Goal: Navigation & Orientation: Understand site structure

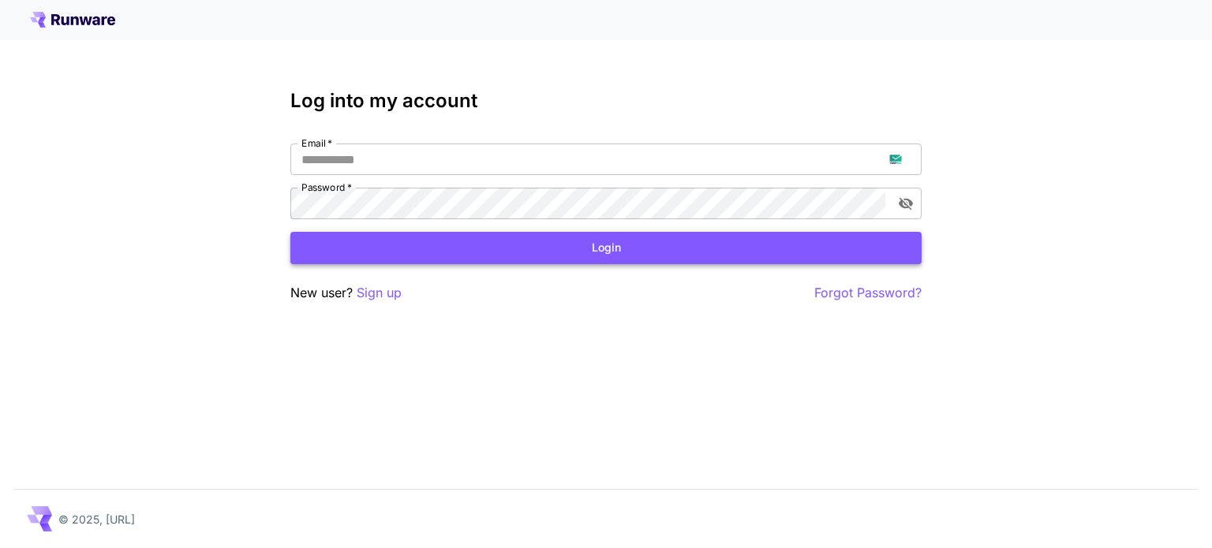
type input "**********"
click at [623, 252] on button "Login" at bounding box center [605, 248] width 631 height 32
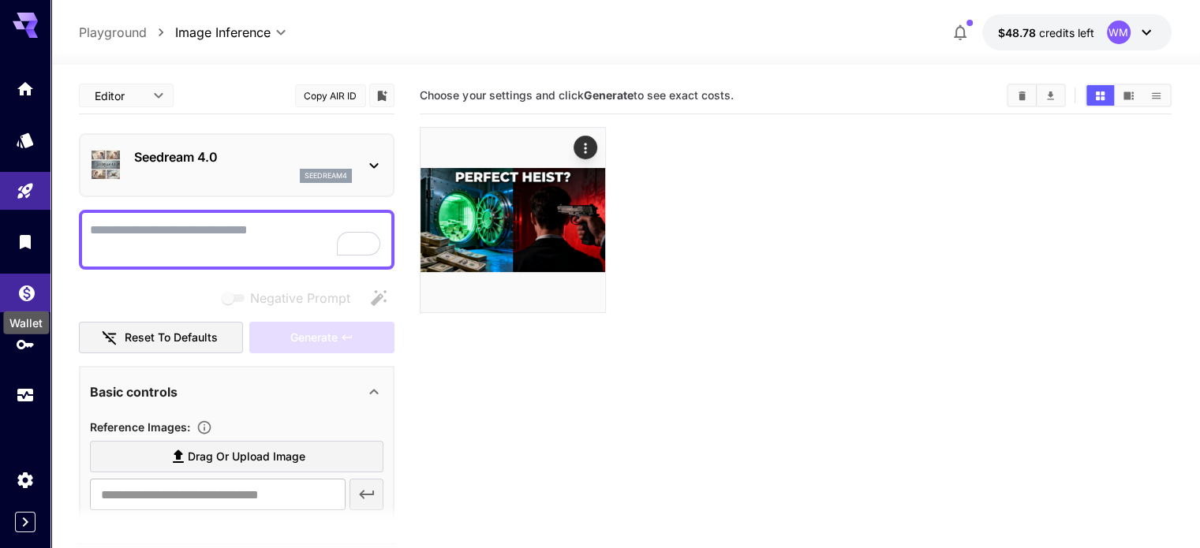
click at [16, 297] on link at bounding box center [25, 293] width 50 height 39
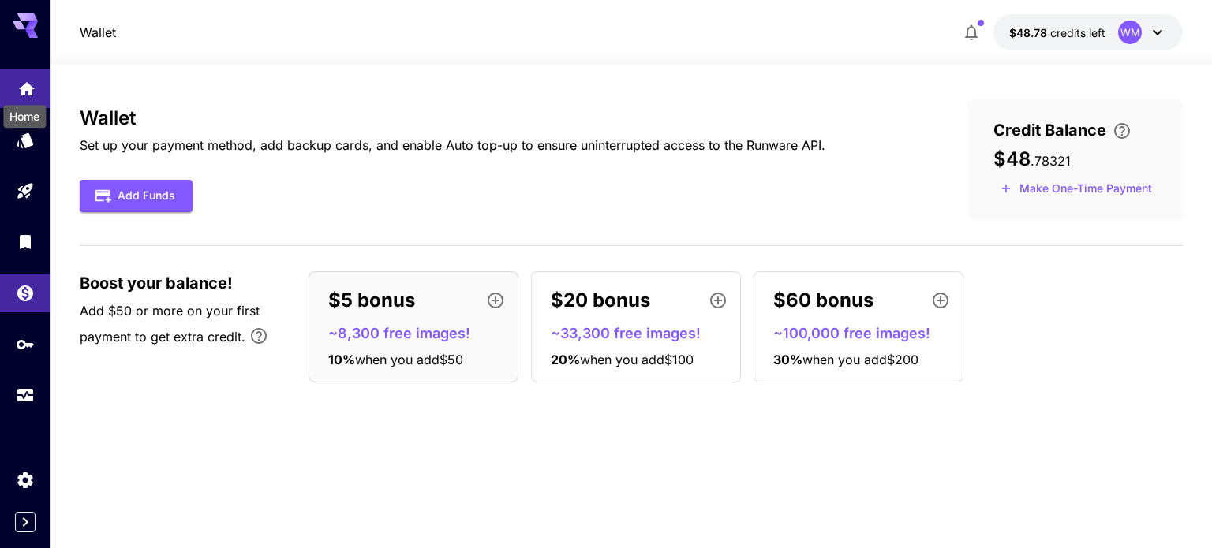
click at [21, 84] on icon "Home" at bounding box center [26, 84] width 19 height 19
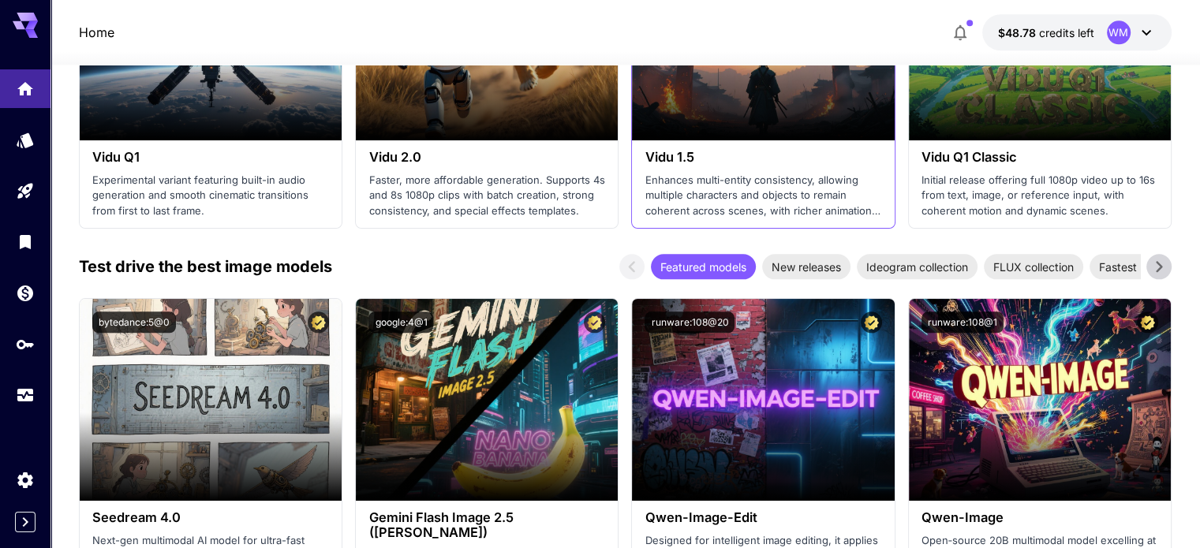
scroll to position [2052, 0]
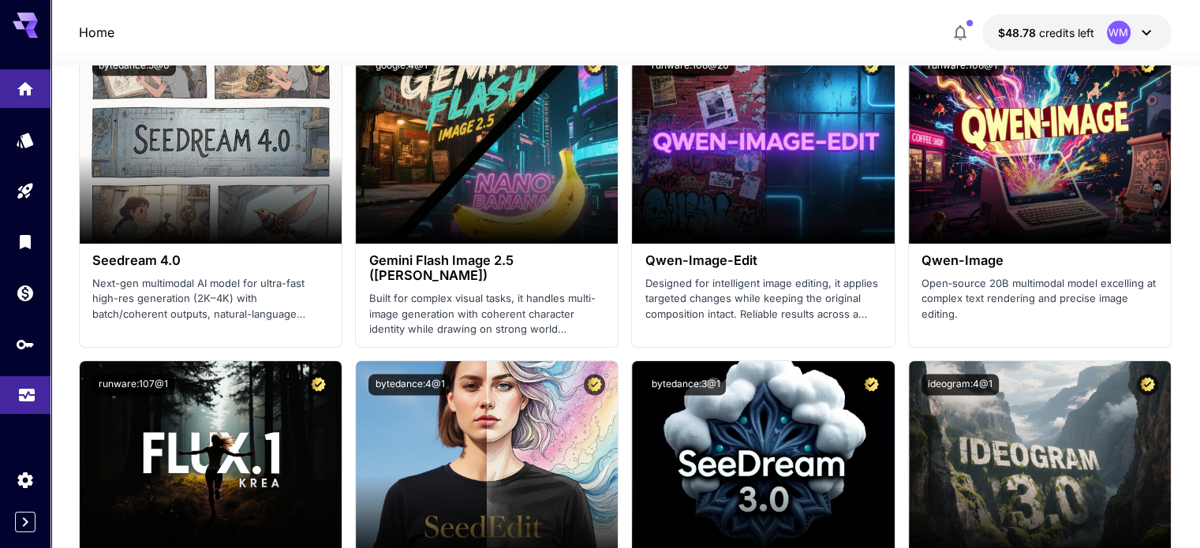
click at [24, 400] on icon "Usage" at bounding box center [26, 390] width 19 height 19
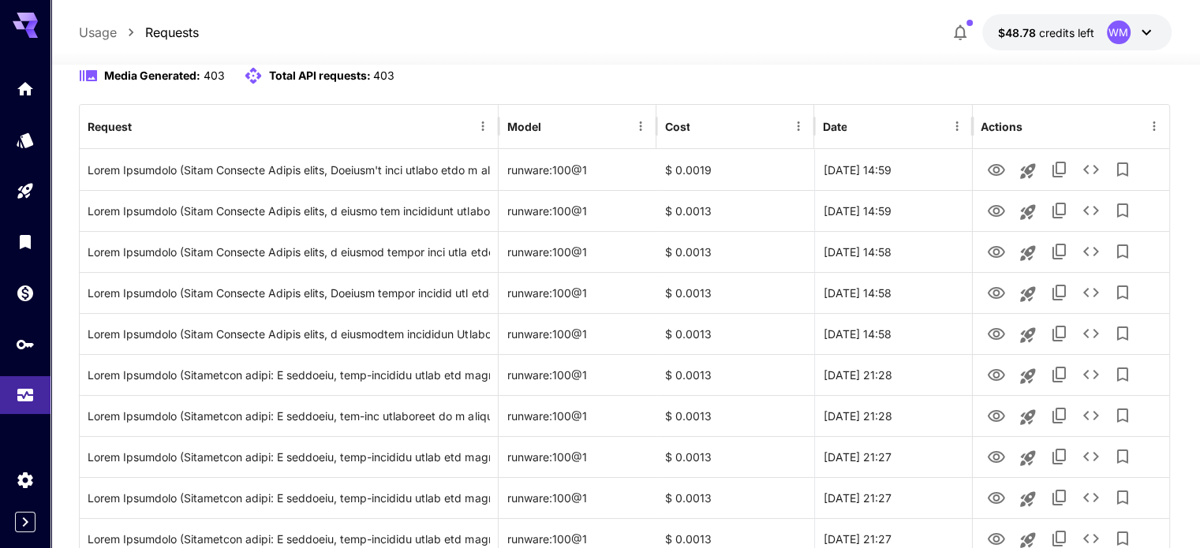
scroll to position [237, 0]
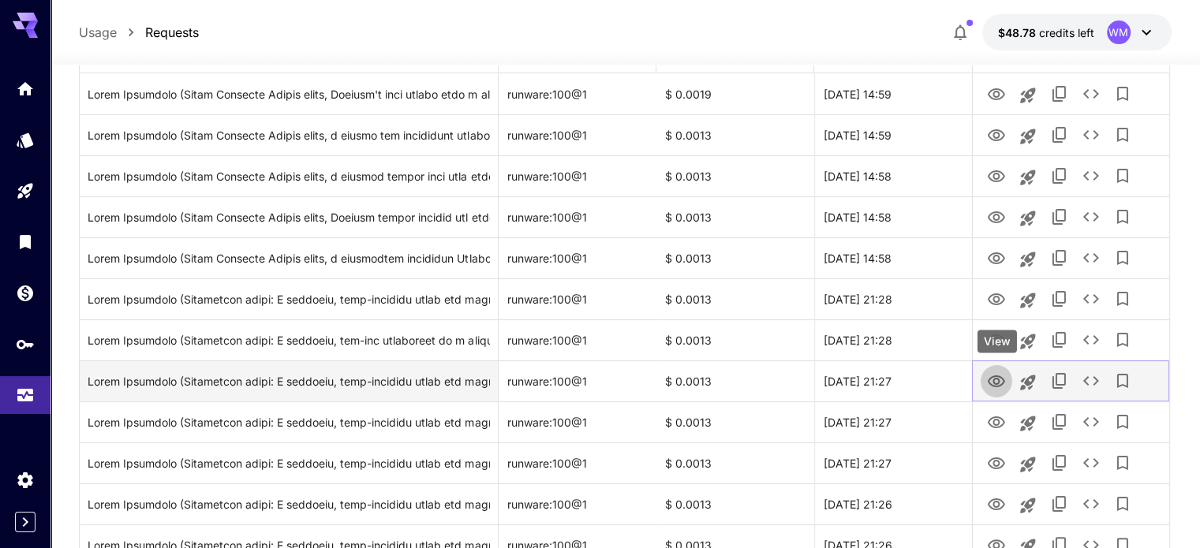
click at [996, 384] on icon "View" at bounding box center [996, 382] width 17 height 12
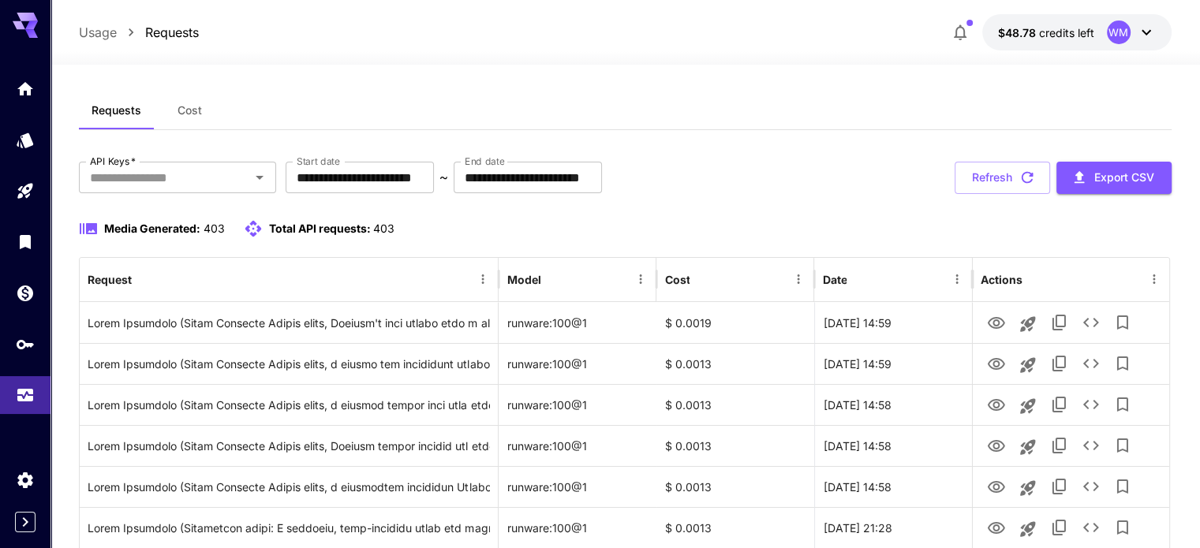
scroll to position [0, 0]
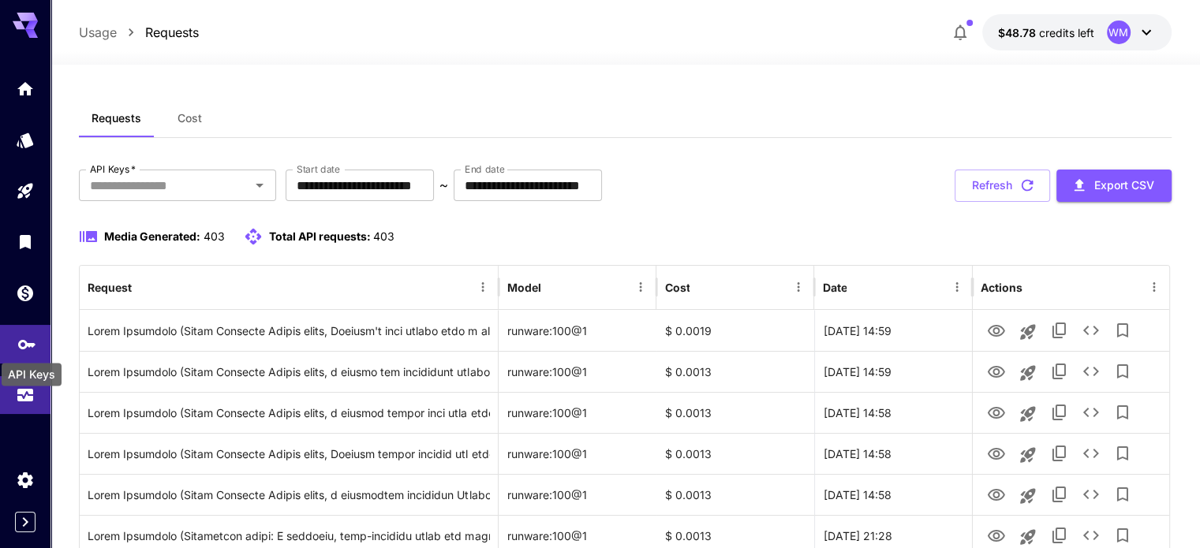
click at [19, 349] on icon "API Keys" at bounding box center [26, 339] width 19 height 19
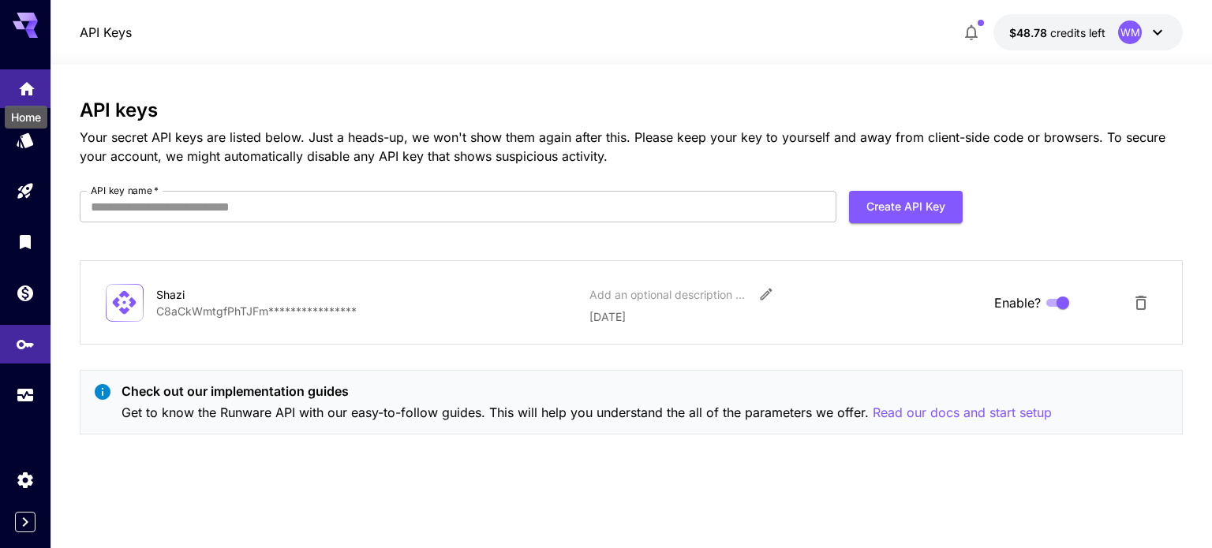
click at [33, 94] on icon "Home" at bounding box center [26, 84] width 19 height 19
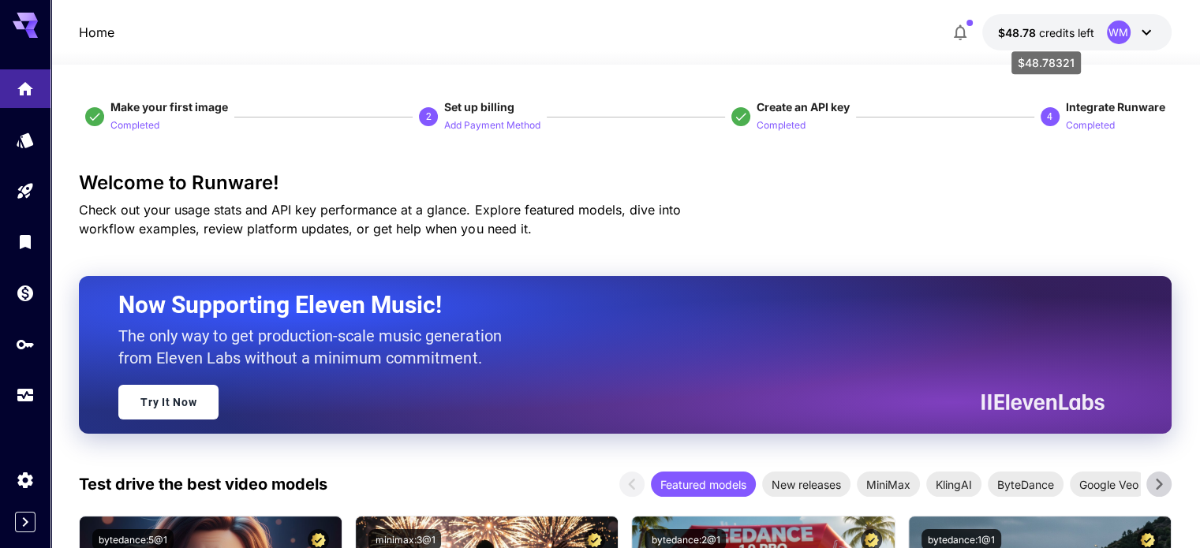
click at [1049, 31] on span "credits left" at bounding box center [1066, 32] width 55 height 13
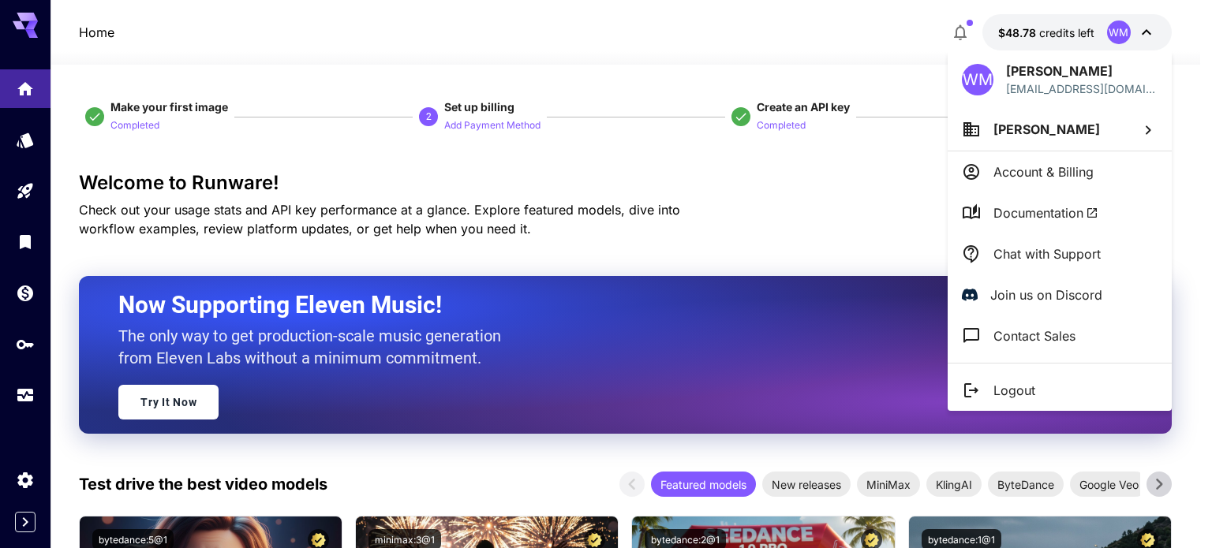
click at [1053, 173] on p "Account & Billing" at bounding box center [1043, 172] width 100 height 19
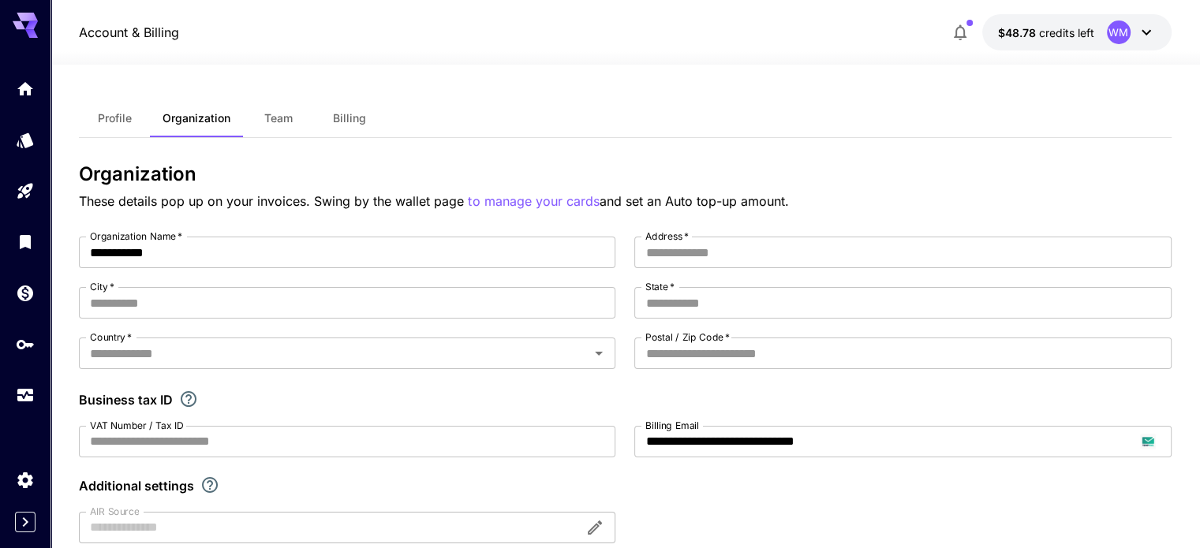
click at [279, 111] on span "Team" at bounding box center [278, 118] width 28 height 14
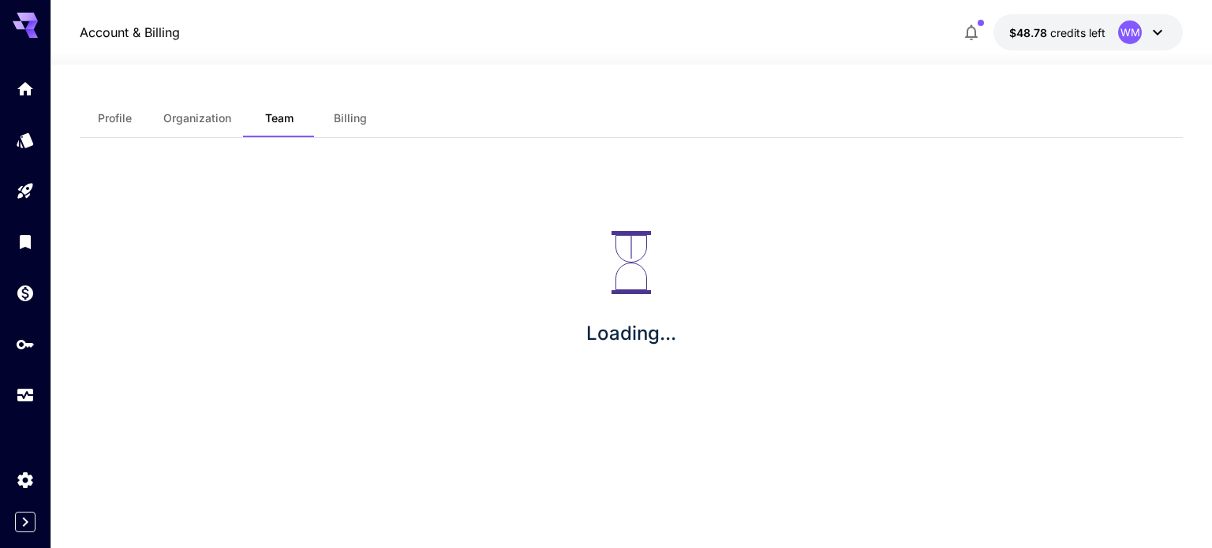
click at [342, 119] on span "Billing" at bounding box center [350, 118] width 33 height 14
click at [9, 85] on link at bounding box center [25, 88] width 50 height 39
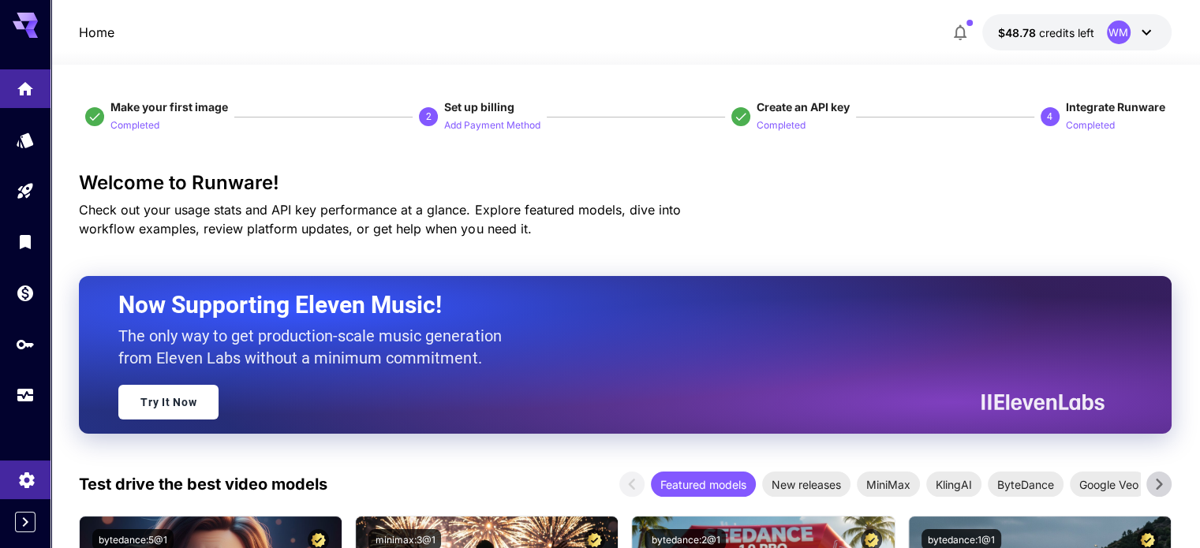
click at [28, 484] on icon "Settings" at bounding box center [26, 476] width 15 height 16
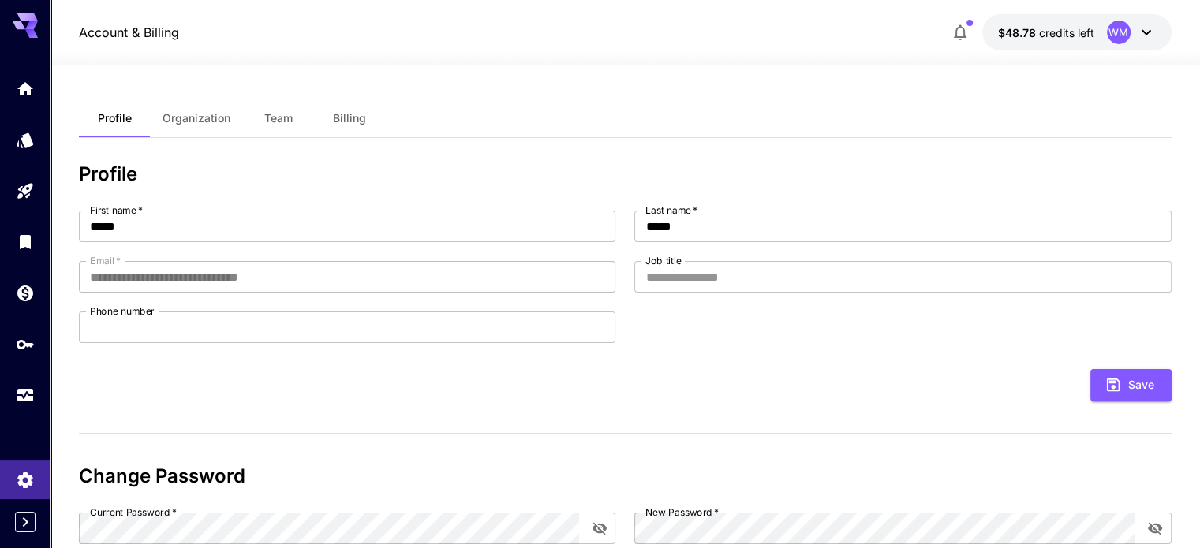
drag, startPoint x: 26, startPoint y: 91, endPoint x: 950, endPoint y: 1, distance: 928.3
click at [26, 91] on icon "Home" at bounding box center [25, 84] width 19 height 19
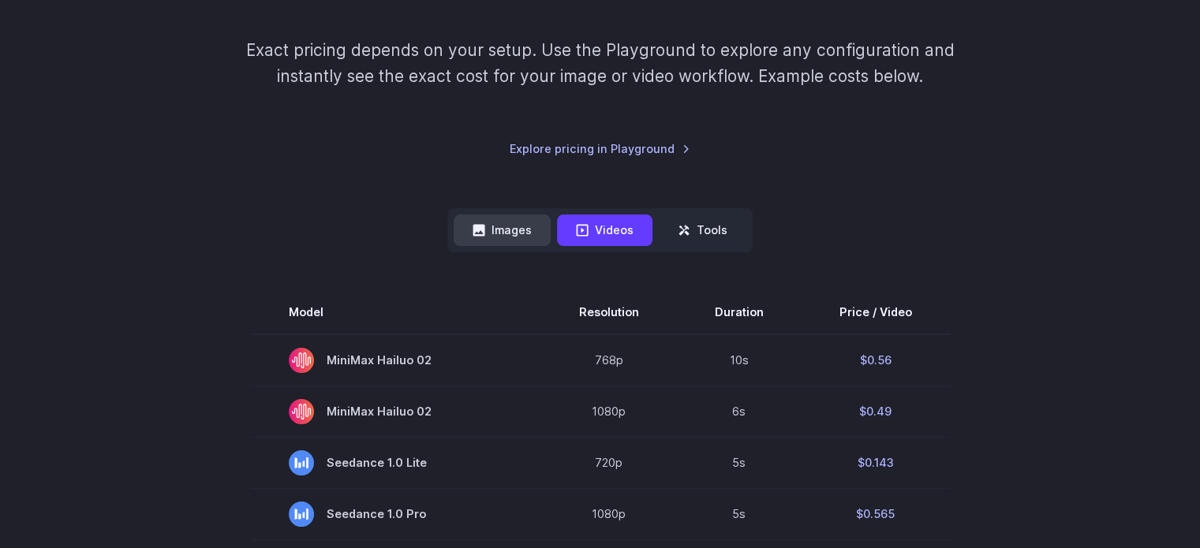
click at [513, 226] on button "Images" at bounding box center [502, 230] width 97 height 31
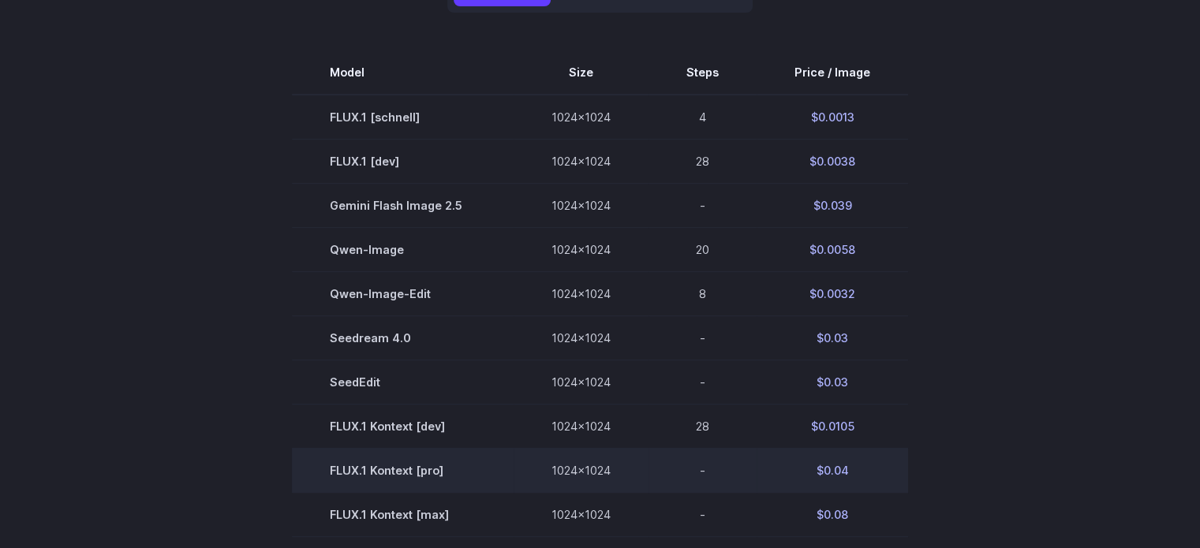
scroll to position [473, 0]
